Goal: Find specific page/section: Find specific page/section

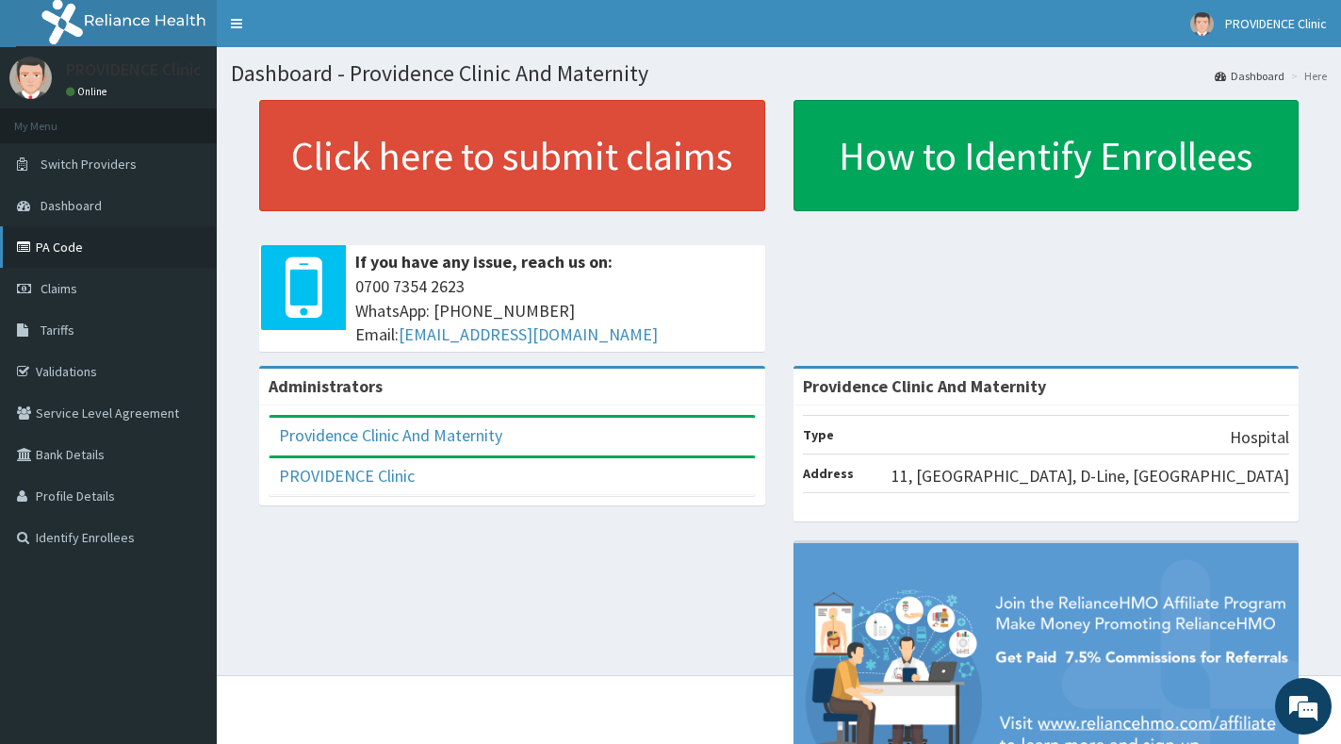
click at [61, 242] on link "PA Code" at bounding box center [108, 246] width 217 height 41
